Goal: Complete application form

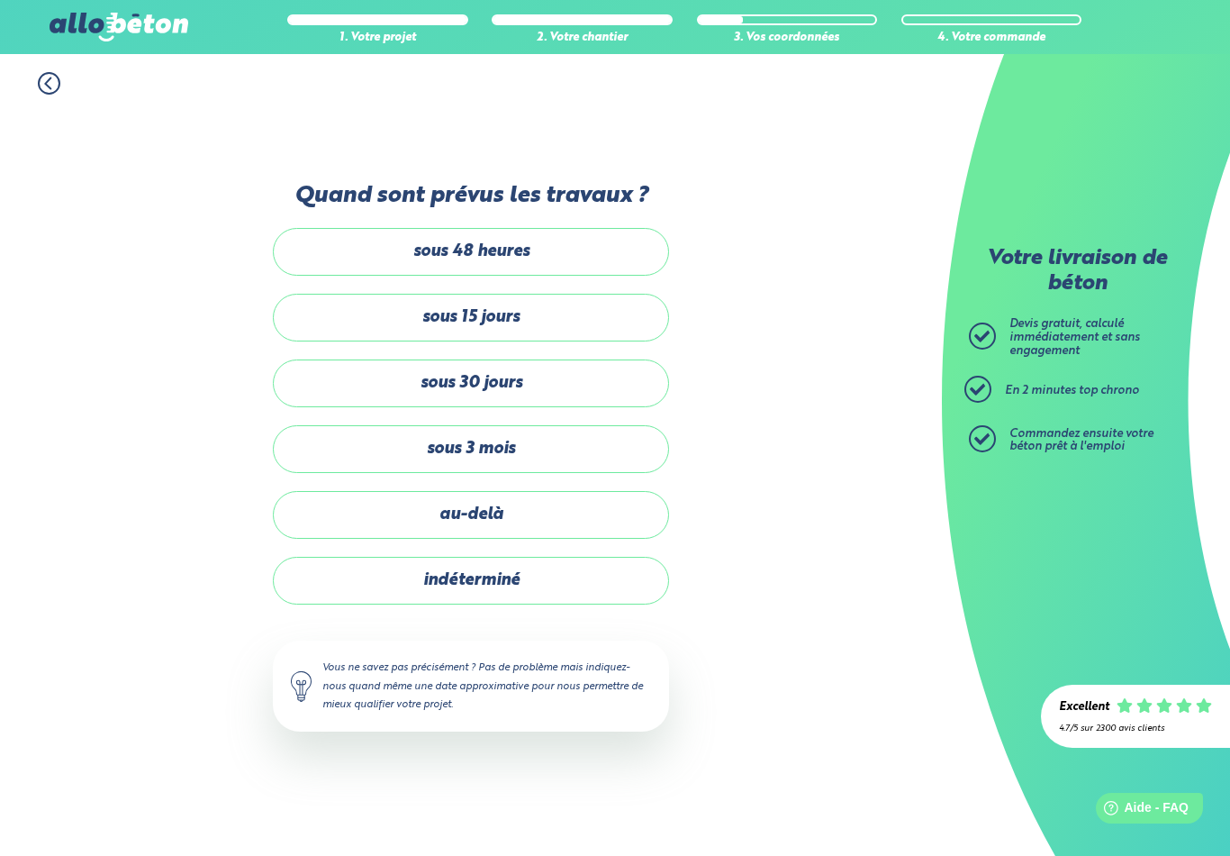
click at [502, 558] on label "indéterminé" at bounding box center [471, 581] width 396 height 48
click at [0, 0] on input "indéterminé" at bounding box center [0, 0] width 0 height 0
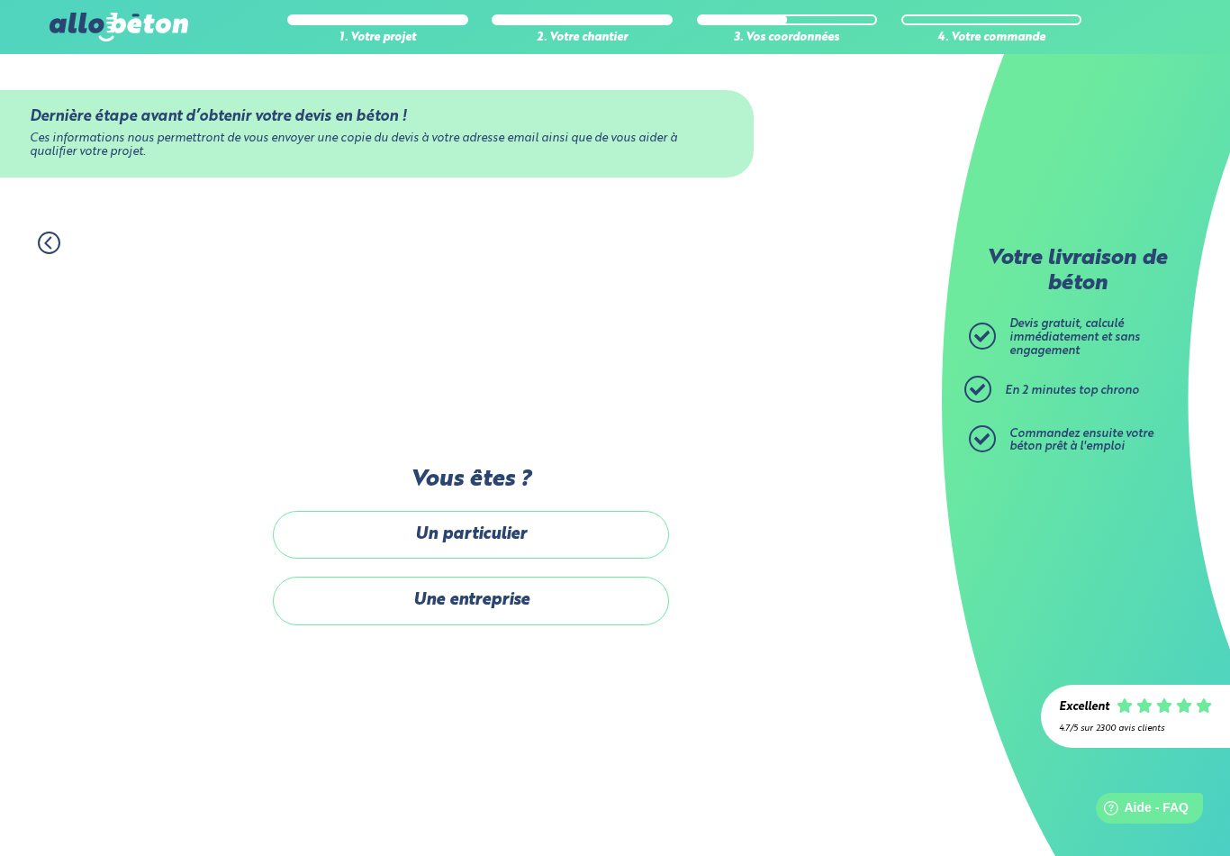
click at [543, 523] on label "Un particulier" at bounding box center [471, 535] width 396 height 48
click at [0, 0] on input "Un particulier" at bounding box center [0, 0] width 0 height 0
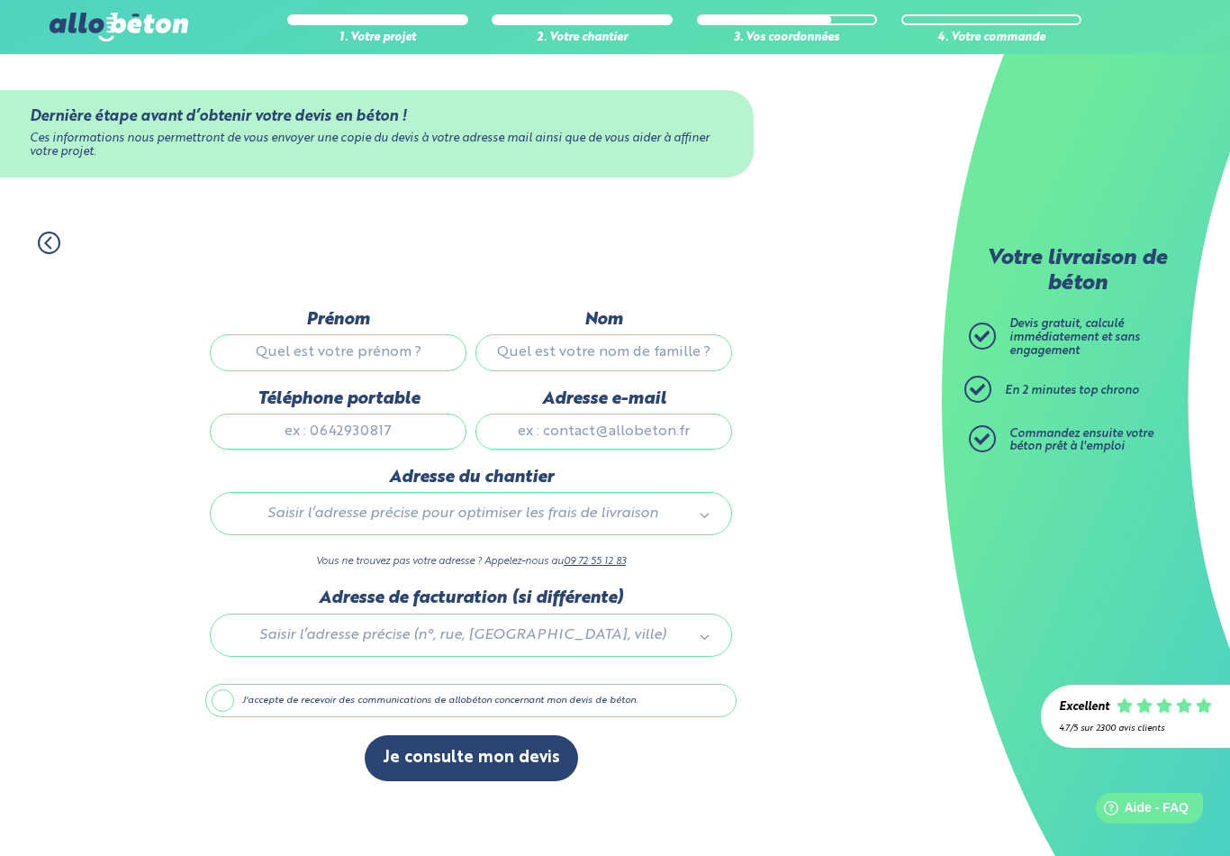
click at [407, 338] on input "Prénom" at bounding box center [338, 352] width 257 height 36
type input "[PERSON_NAME]"
type input "Couturier"
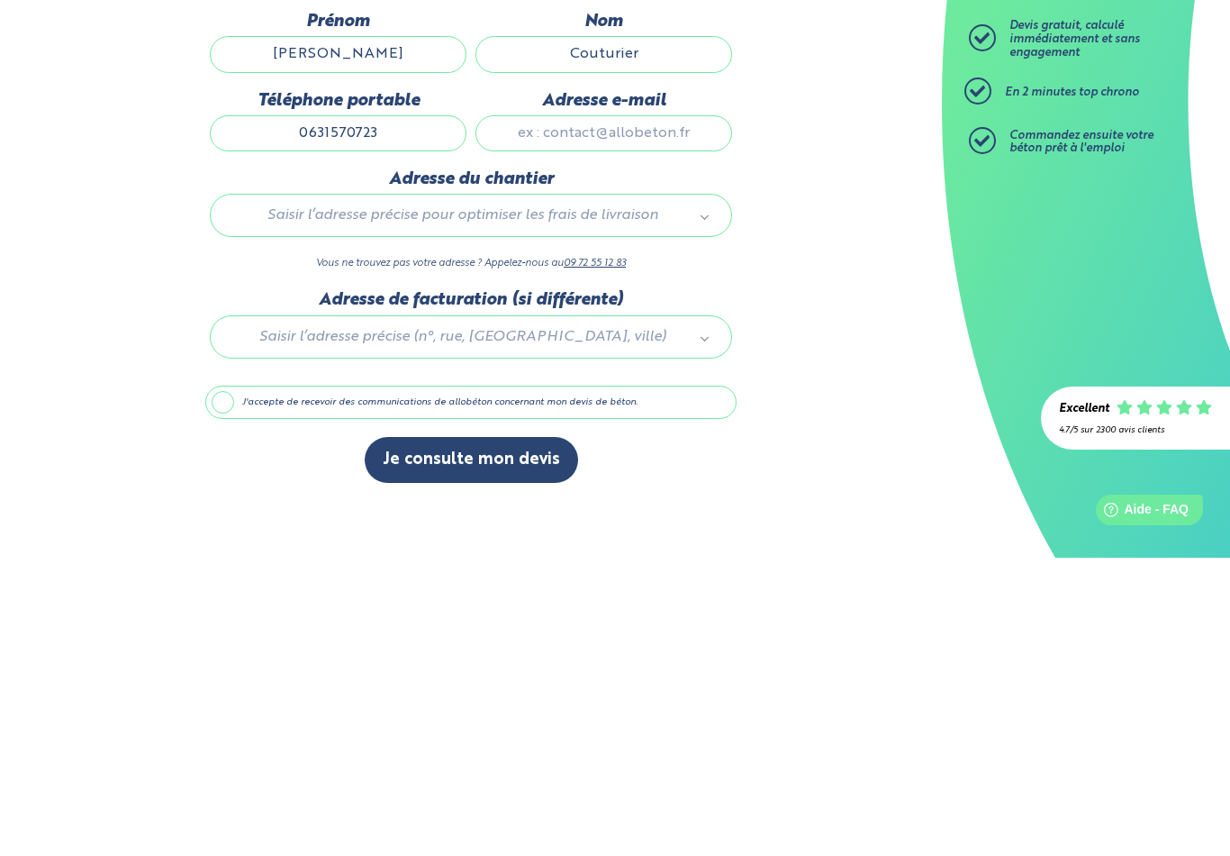
type input "0631570723"
click at [635, 413] on input "Adresse e-mail" at bounding box center [604, 431] width 257 height 36
type input "M"
type input "[EMAIL_ADDRESS][DOMAIN_NAME]"
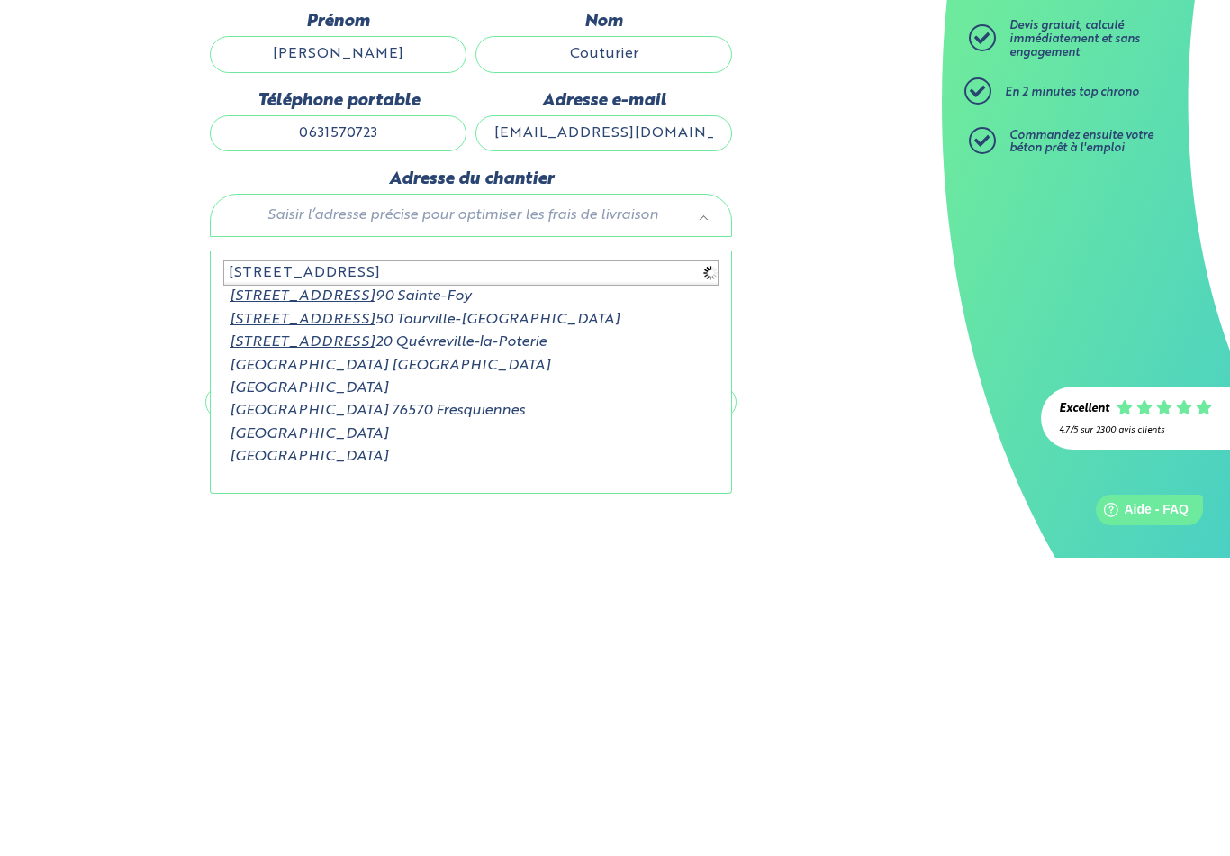
type input "[STREET_ADDRESS]"
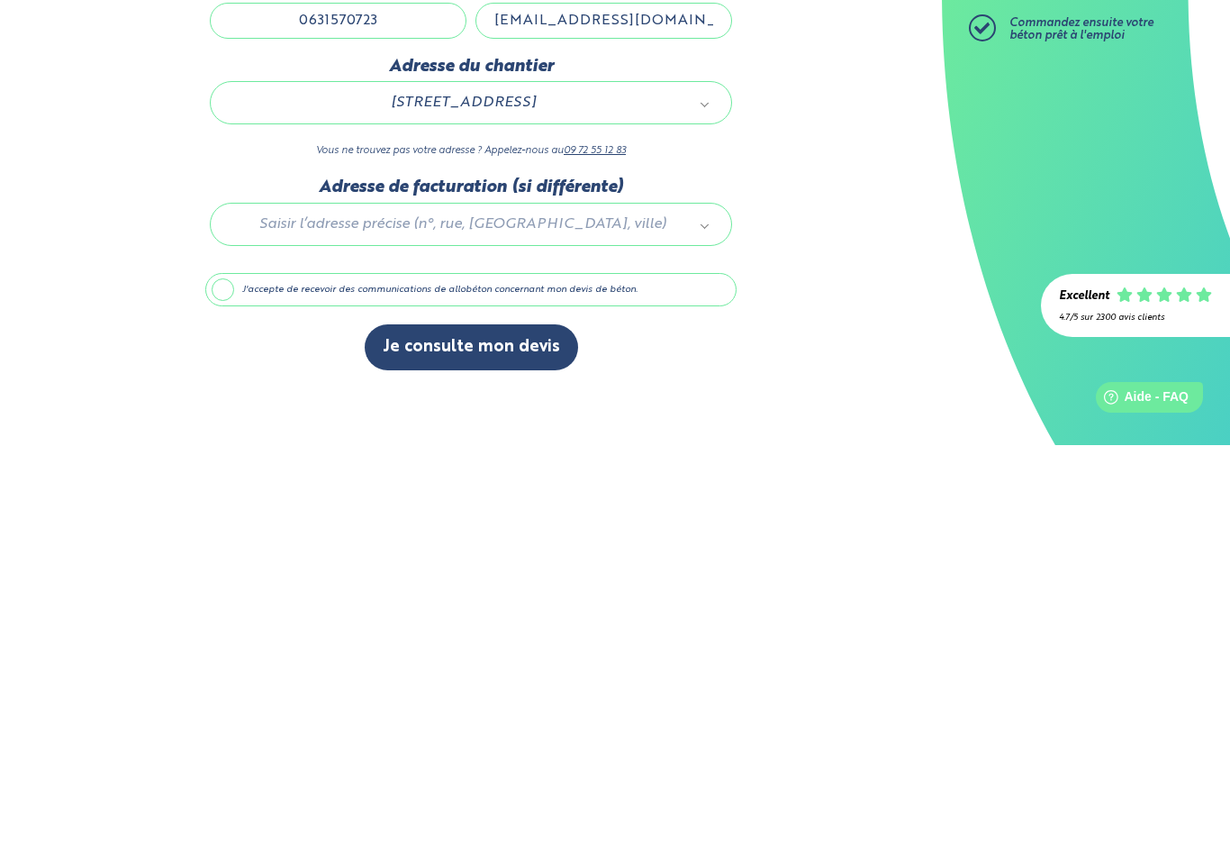
click at [230, 684] on label "J'accepte de recevoir des communications de allobéton concernant mon devis de b…" at bounding box center [470, 701] width 531 height 34
click at [0, 0] on input "J'accepte de recevoir des communications de allobéton concernant mon devis de b…" at bounding box center [0, 0] width 0 height 0
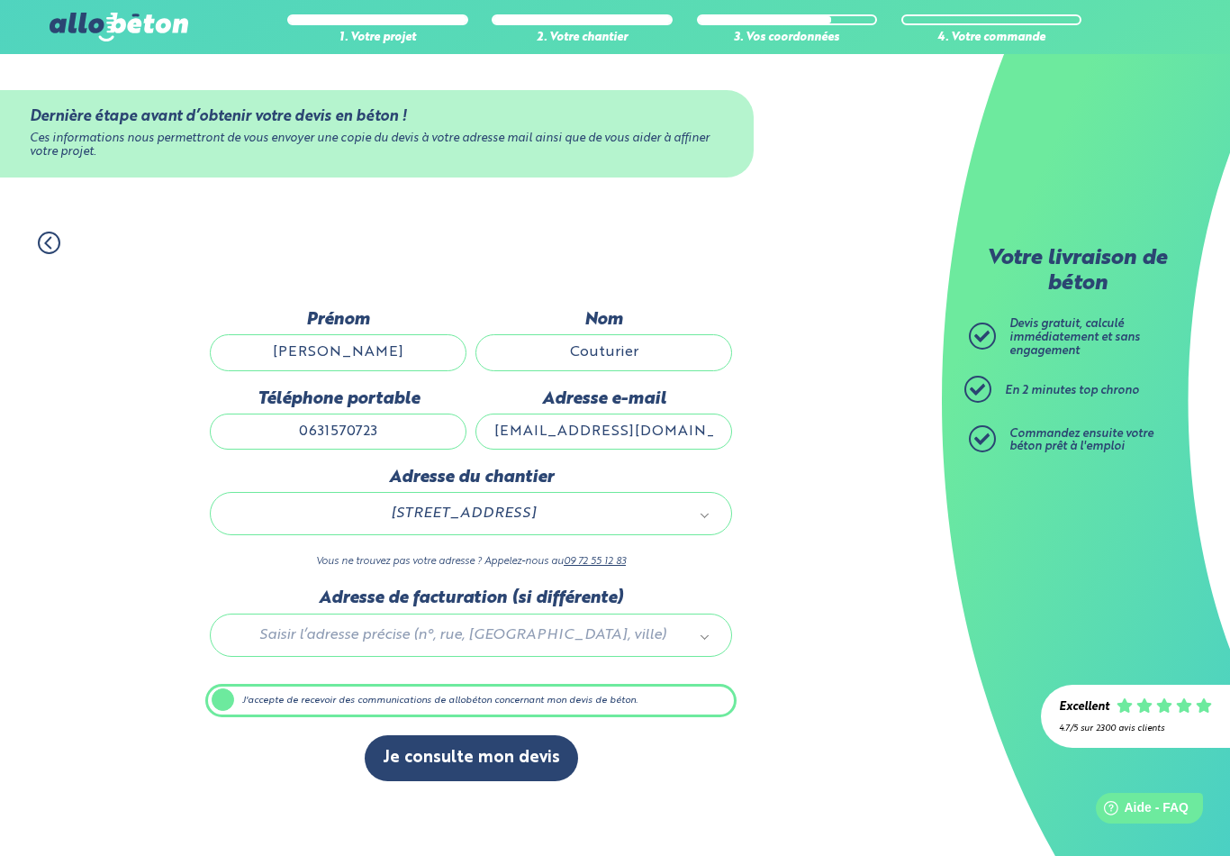
click at [517, 751] on button "Je consulte mon devis" at bounding box center [471, 758] width 213 height 46
